Goal: Task Accomplishment & Management: Use online tool/utility

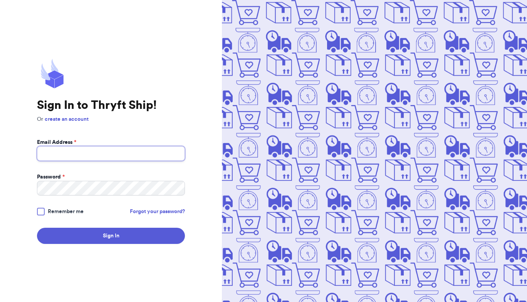
click at [96, 157] on input "Email Address *" at bounding box center [111, 153] width 148 height 15
type input "[EMAIL_ADDRESS][DOMAIN_NAME]"
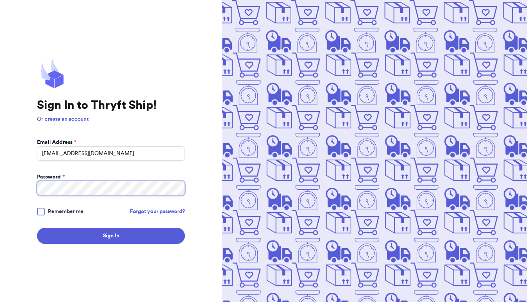
click at [37, 228] on button "Sign In" at bounding box center [111, 236] width 148 height 16
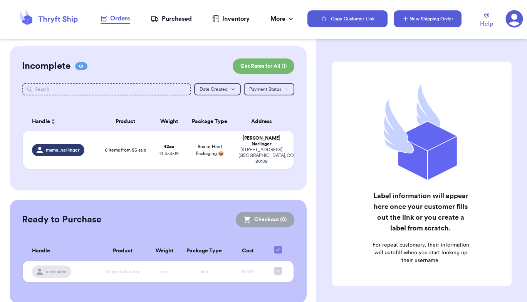
click at [445, 20] on button "New Shipping Order" at bounding box center [427, 18] width 68 height 17
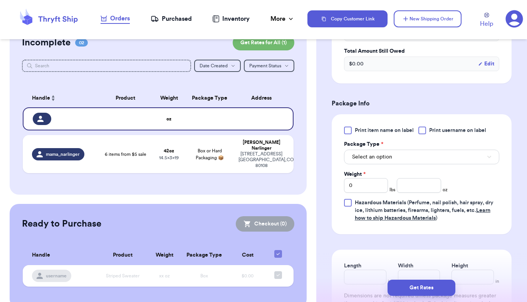
scroll to position [397, 0]
click at [424, 157] on button "Select an option" at bounding box center [421, 156] width 155 height 15
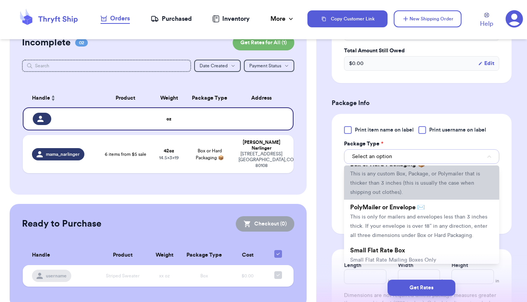
scroll to position [0, 0]
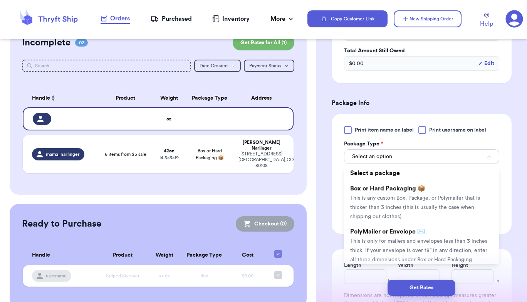
click at [332, 204] on div "Print item name on label Print username on label Package Type * Select an optio…" at bounding box center [421, 174] width 180 height 120
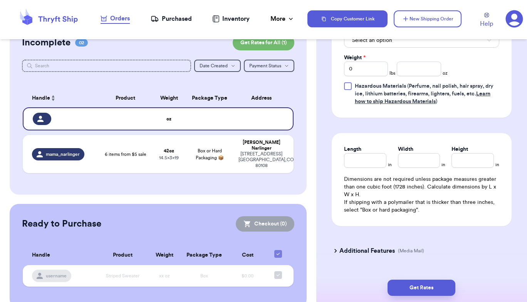
scroll to position [532, 0]
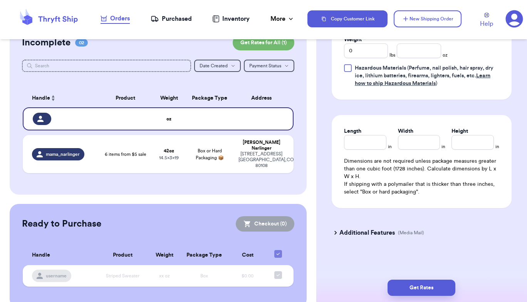
click at [335, 229] on icon at bounding box center [335, 233] width 8 height 8
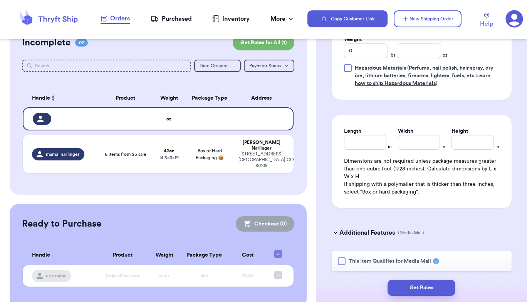
click at [341, 261] on div at bounding box center [342, 262] width 8 height 8
click at [0, 0] on input "This Item Qualifies for Media Mail" at bounding box center [0, 0] width 0 height 0
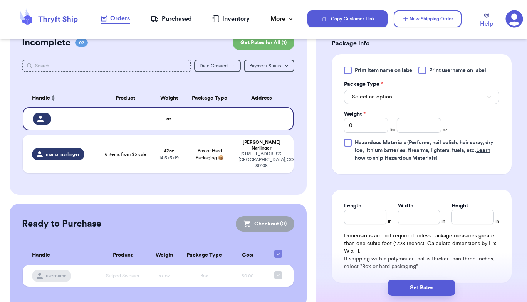
scroll to position [457, 0]
click at [371, 215] on input "Length" at bounding box center [365, 216] width 42 height 15
type input "9"
type input "6"
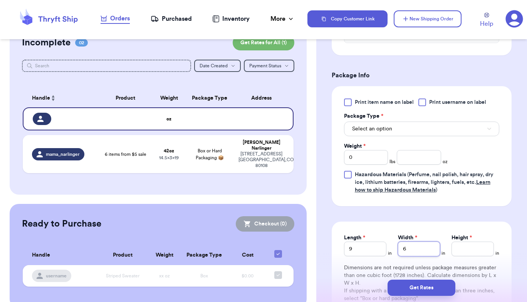
scroll to position [425, 0]
type input "6"
click at [399, 129] on button "Select an option" at bounding box center [421, 129] width 155 height 15
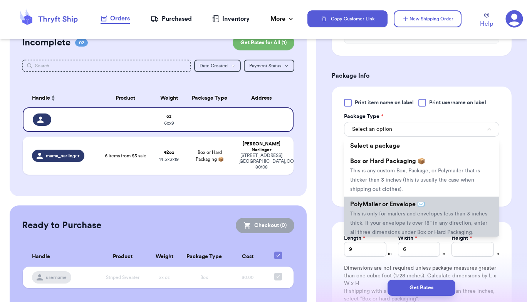
click at [381, 211] on span "This is only for mailers and envelopes less than 3 inches thick. If your envelo…" at bounding box center [418, 223] width 137 height 24
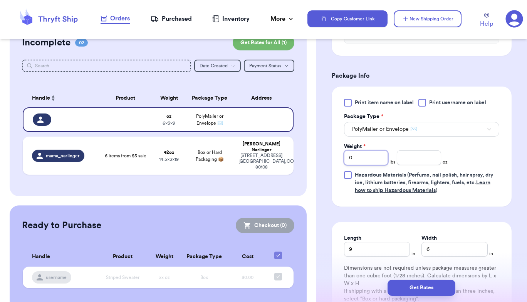
click at [369, 157] on input "0" at bounding box center [366, 158] width 44 height 15
type input "4"
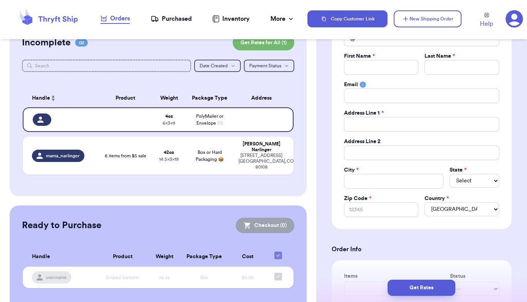
scroll to position [31, 0]
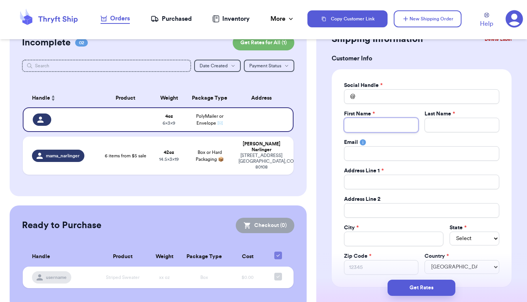
click at [390, 119] on input "Total Amount Paid" at bounding box center [381, 125] width 75 height 15
type input "[PERSON_NAME]"
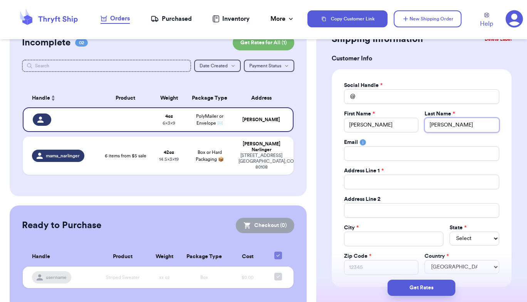
type input "[PERSON_NAME]"
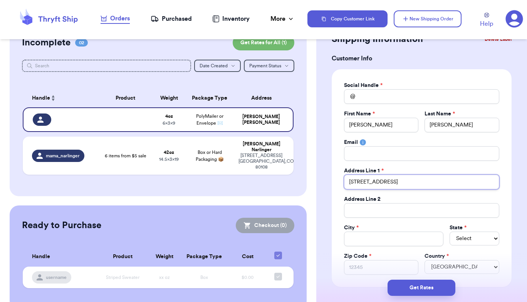
type input "[STREET_ADDRESS]"
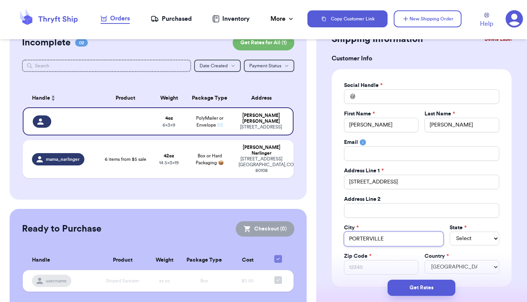
type input "PORTERVILLE"
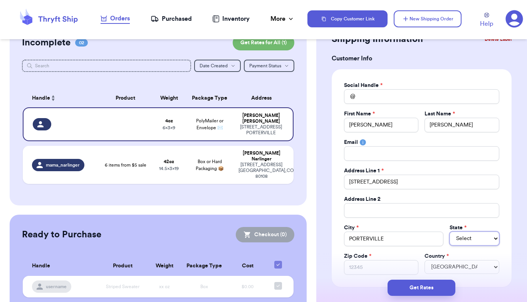
select select "CA"
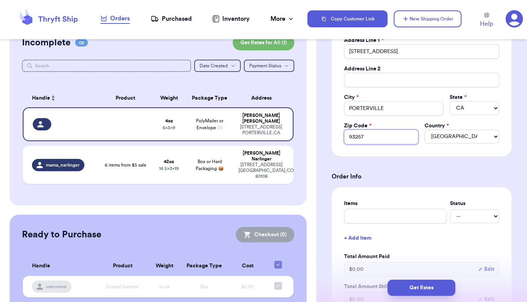
scroll to position [174, 0]
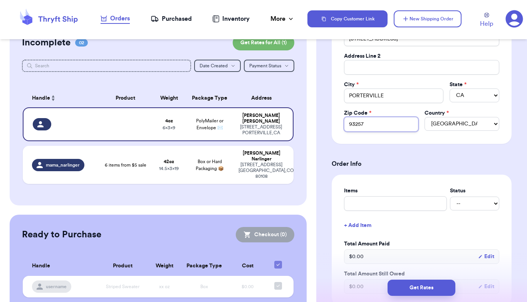
type input "93257"
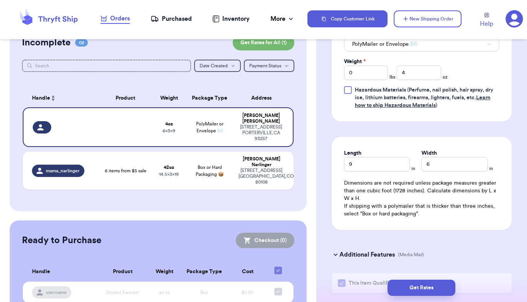
scroll to position [555, 0]
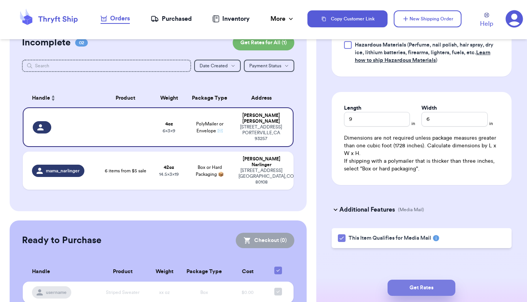
click at [429, 288] on button "Get Rates" at bounding box center [421, 288] width 68 height 16
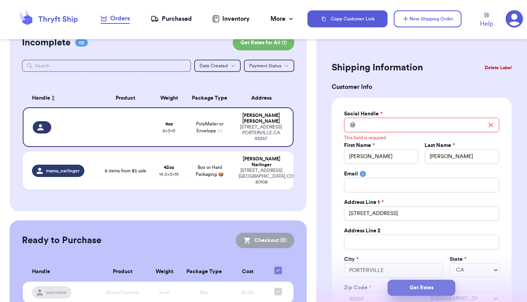
scroll to position [0, 0]
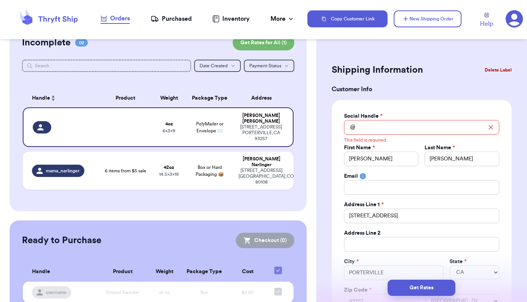
click at [489, 127] on icon at bounding box center [491, 128] width 4 height 4
click at [435, 126] on input "Total Amount Paid" at bounding box center [421, 127] width 155 height 15
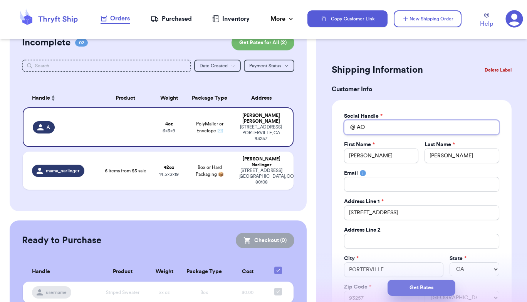
type input "AO"
click at [409, 286] on button "Get Rates" at bounding box center [421, 288] width 68 height 16
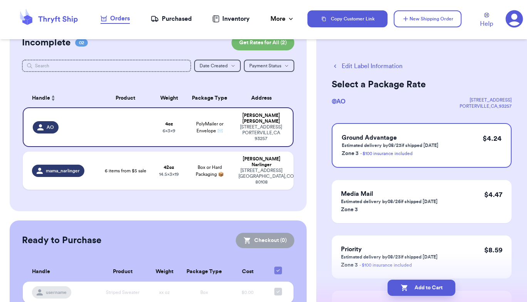
click at [409, 286] on button "Add to Cart" at bounding box center [421, 288] width 68 height 16
checkbox input "true"
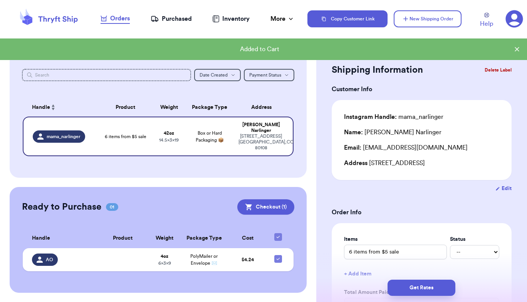
scroll to position [8, 0]
